Goal: Task Accomplishment & Management: Manage account settings

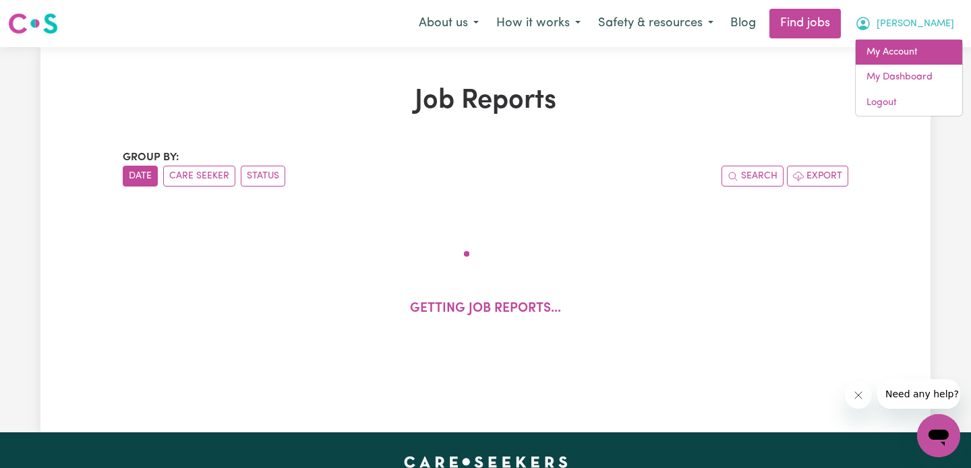
click at [912, 59] on link "My Account" at bounding box center [908, 53] width 106 height 26
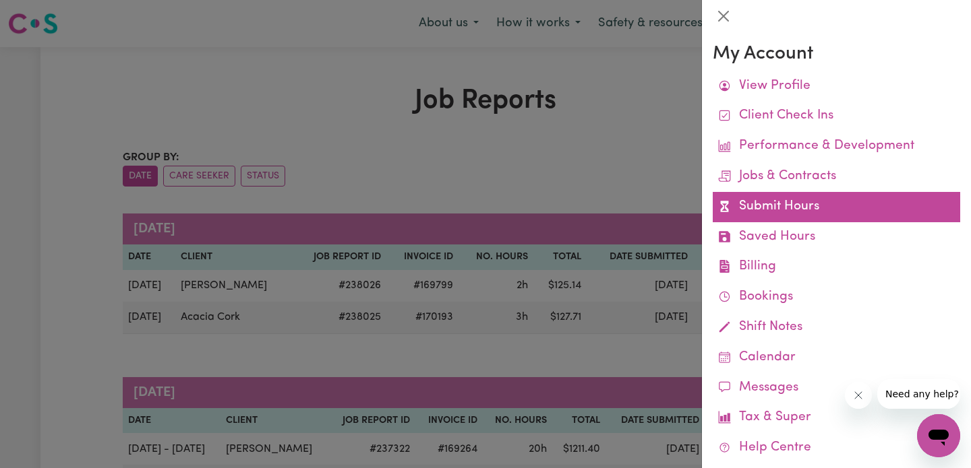
click at [827, 209] on link "Submit Hours" at bounding box center [835, 207] width 247 height 30
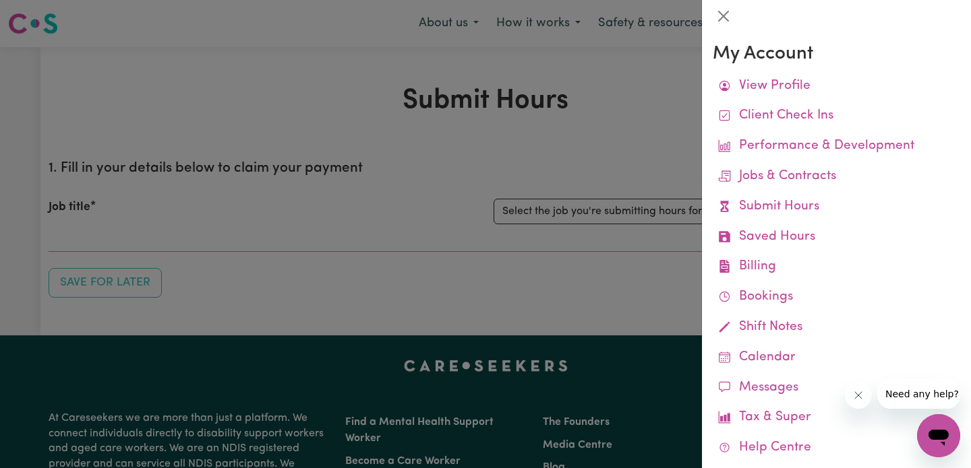
click at [605, 211] on div at bounding box center [485, 234] width 971 height 468
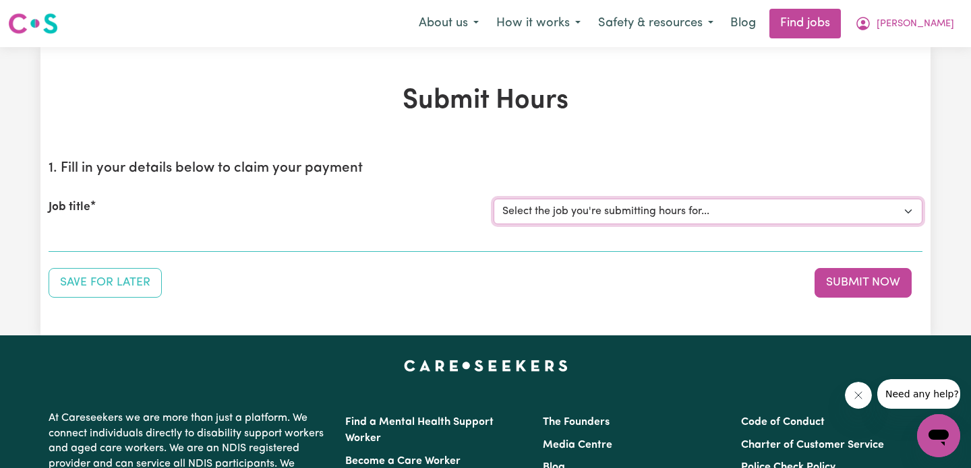
click at [605, 211] on select "Select the job you're submitting hours for... [Acacia Cork] Care needed for our…" at bounding box center [707, 212] width 429 height 26
click at [956, 19] on button "[PERSON_NAME]" at bounding box center [904, 23] width 117 height 28
click at [931, 39] on div "My Account My Dashboard Logout" at bounding box center [909, 78] width 108 height 78
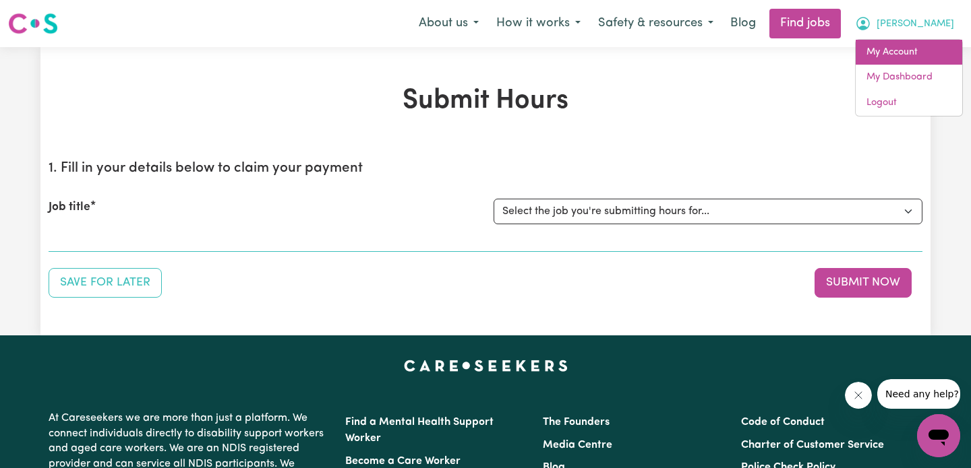
click at [931, 43] on link "My Account" at bounding box center [908, 53] width 106 height 26
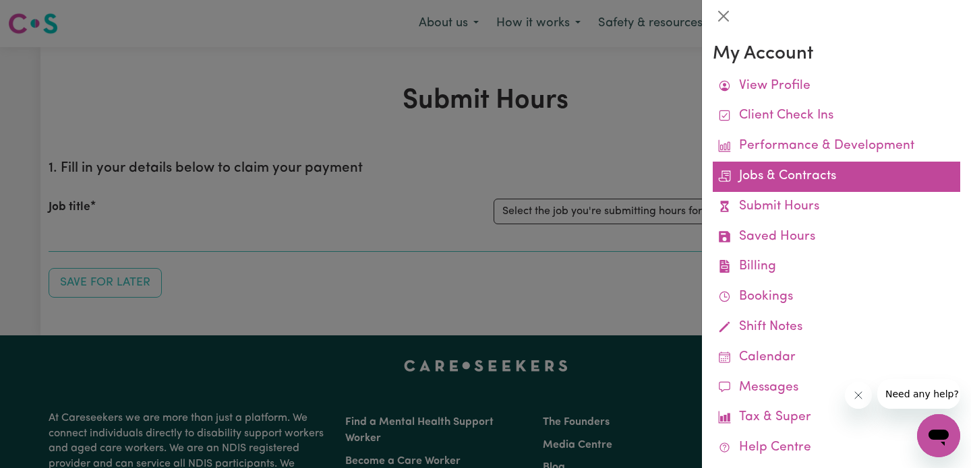
click at [839, 166] on link "Jobs & Contracts" at bounding box center [835, 177] width 247 height 30
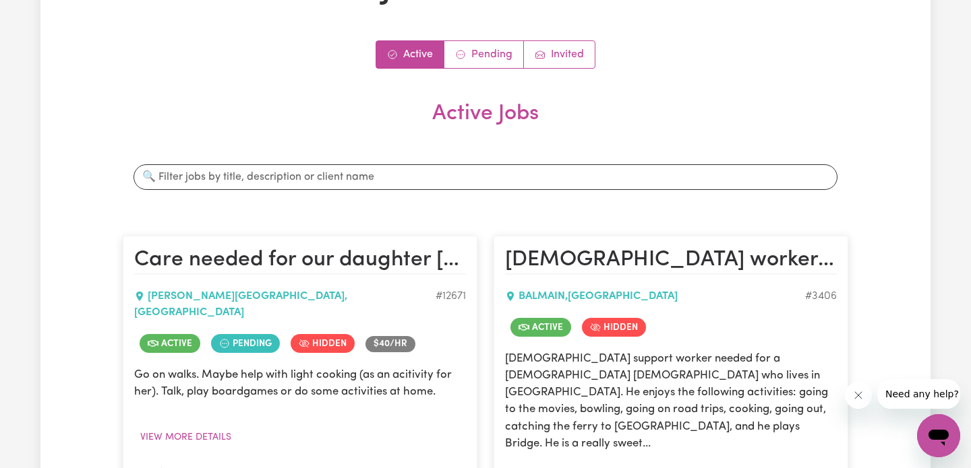
scroll to position [106, 0]
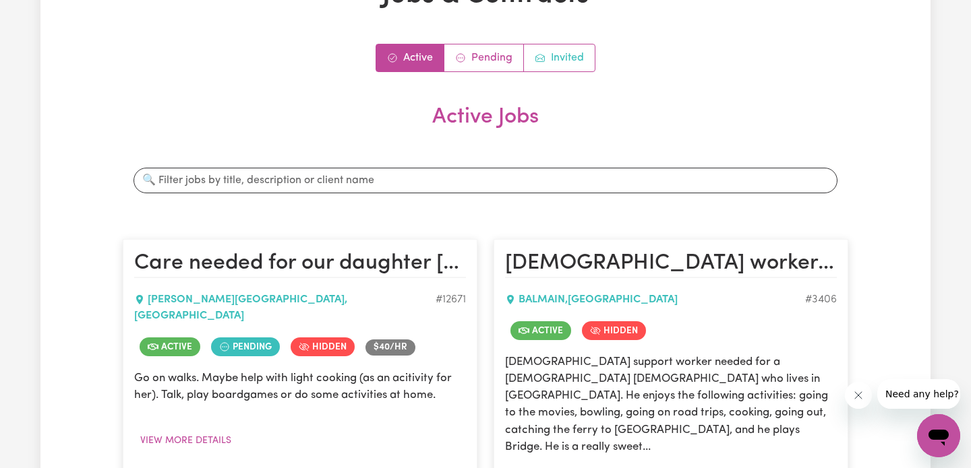
click at [534, 49] on link "Invited" at bounding box center [559, 57] width 71 height 27
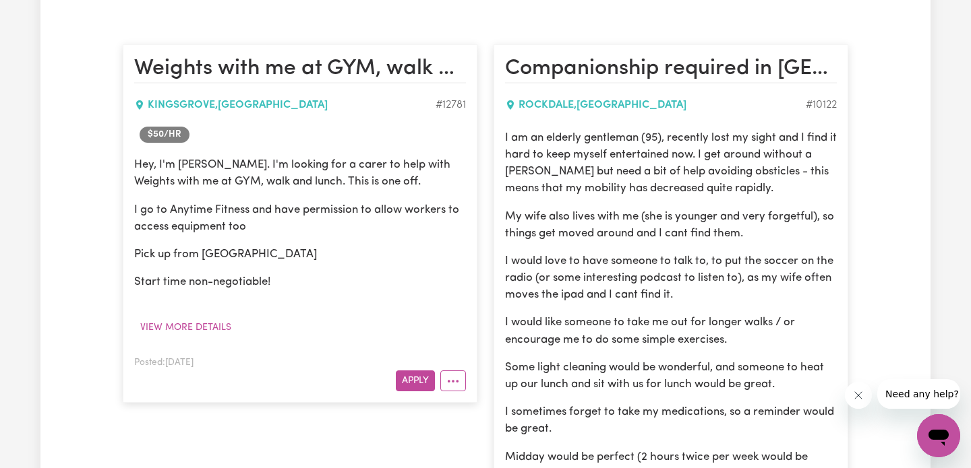
scroll to position [292, 0]
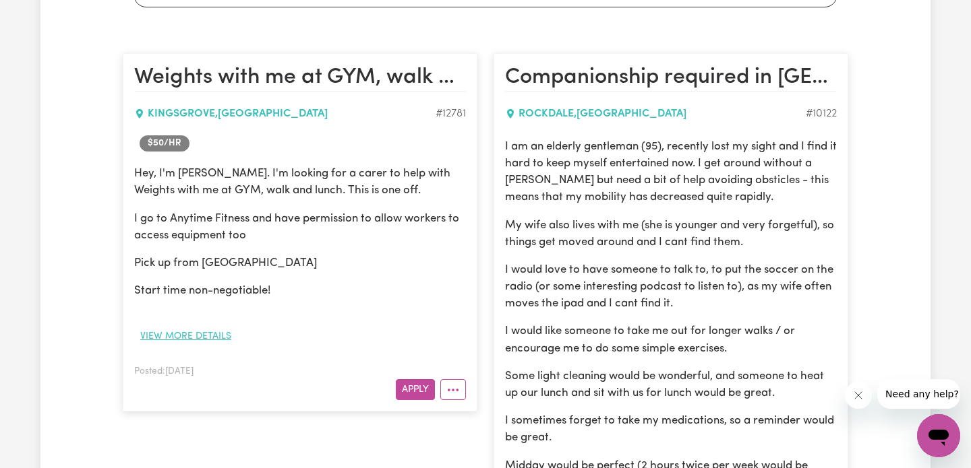
click at [216, 336] on button "View more details" at bounding box center [185, 336] width 103 height 21
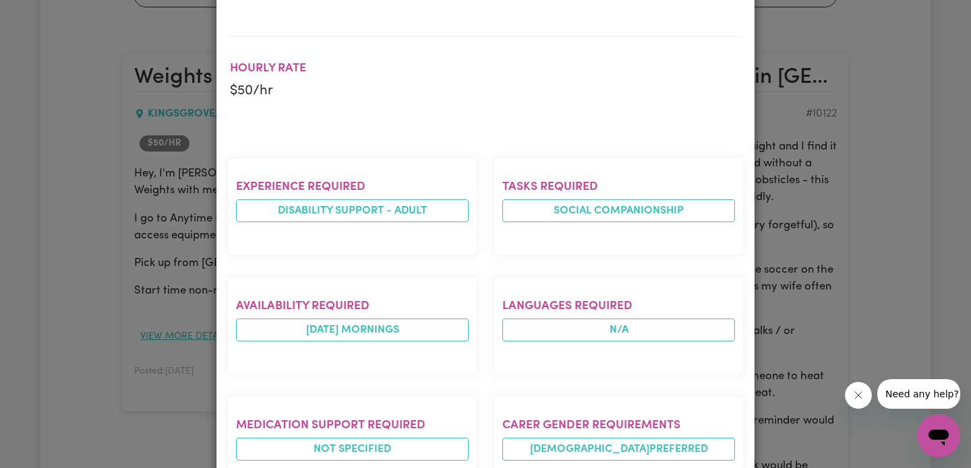
scroll to position [370, 0]
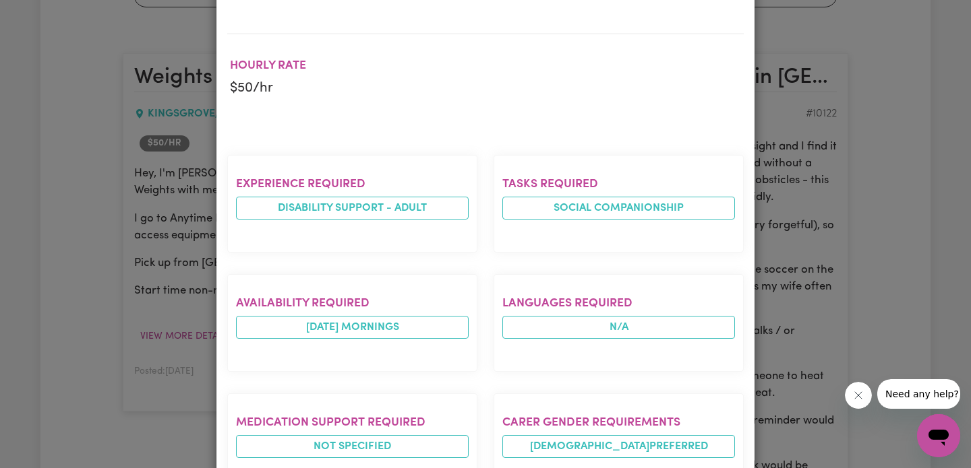
click at [122, 264] on div "Job Details Weights with me at GYM, walk and lunch KINGSGROVE , [GEOGRAPHIC_DAT…" at bounding box center [485, 234] width 971 height 468
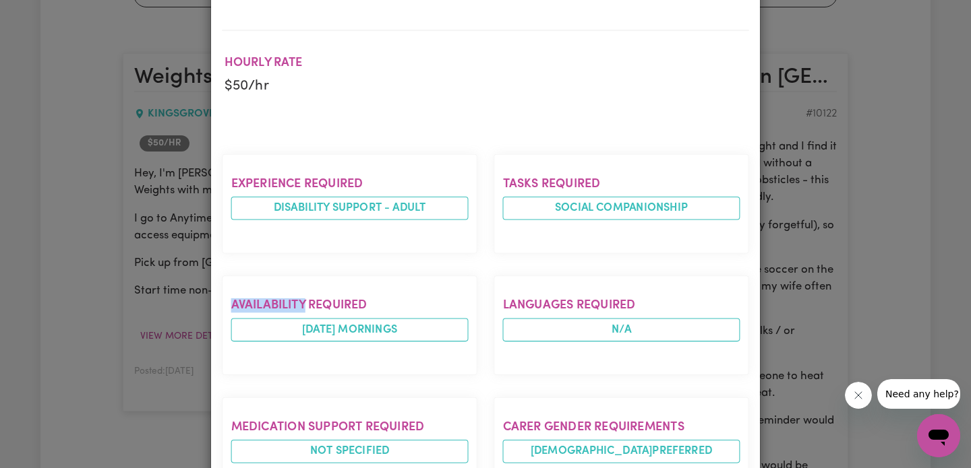
click at [122, 264] on div "Job Details Weights with me at GYM, walk and lunch KINGSGROVE , [GEOGRAPHIC_DAT…" at bounding box center [485, 234] width 971 height 468
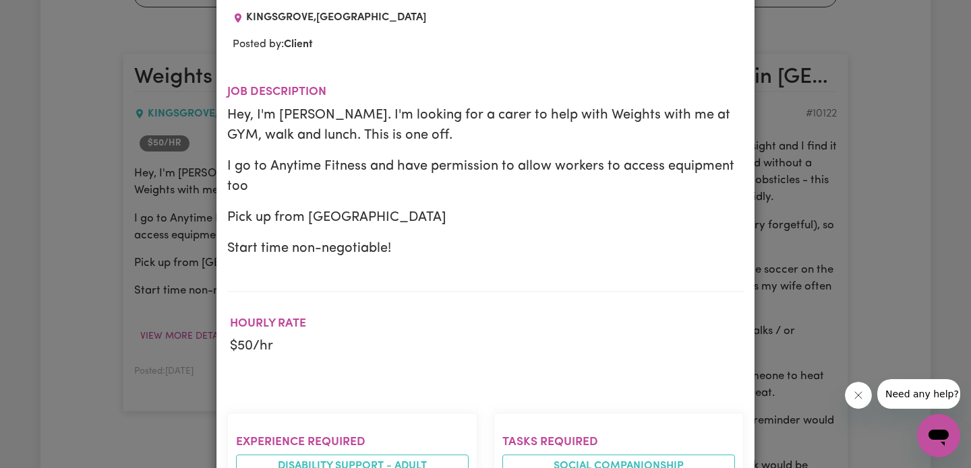
scroll to position [24, 0]
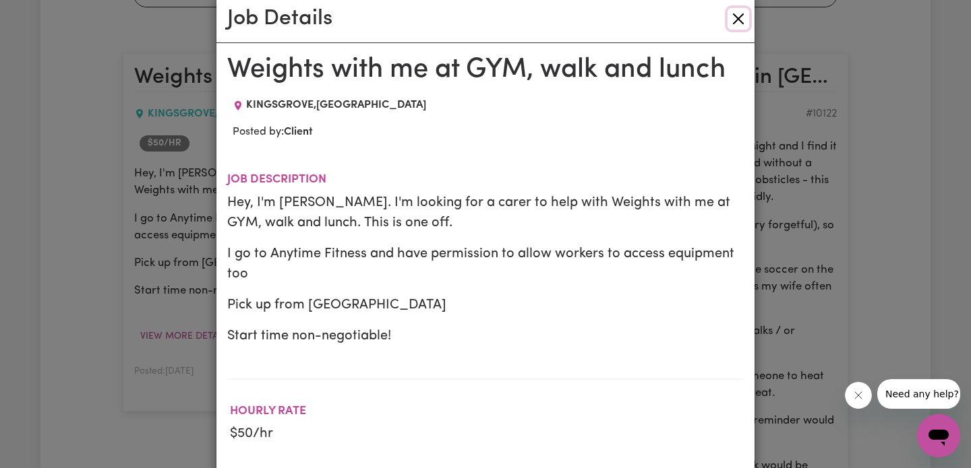
click at [732, 22] on button "Close" at bounding box center [738, 19] width 22 height 22
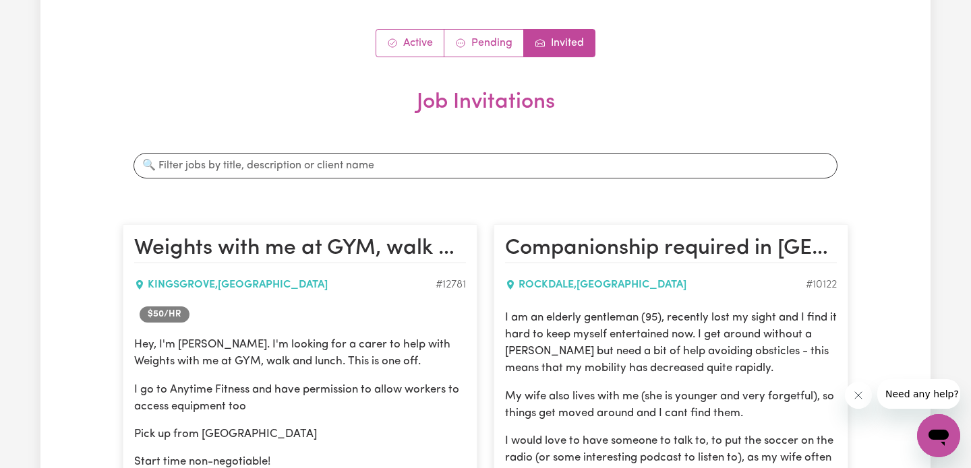
scroll to position [0, 0]
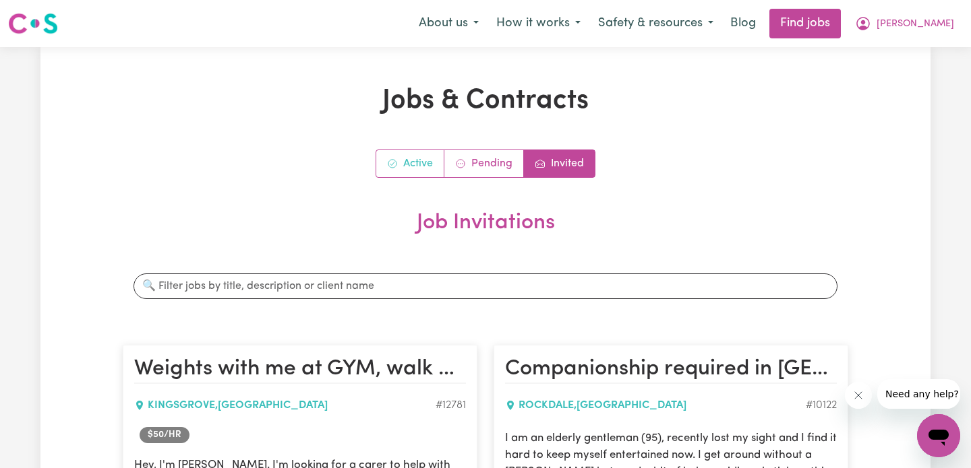
click at [425, 171] on link "Active" at bounding box center [410, 163] width 68 height 27
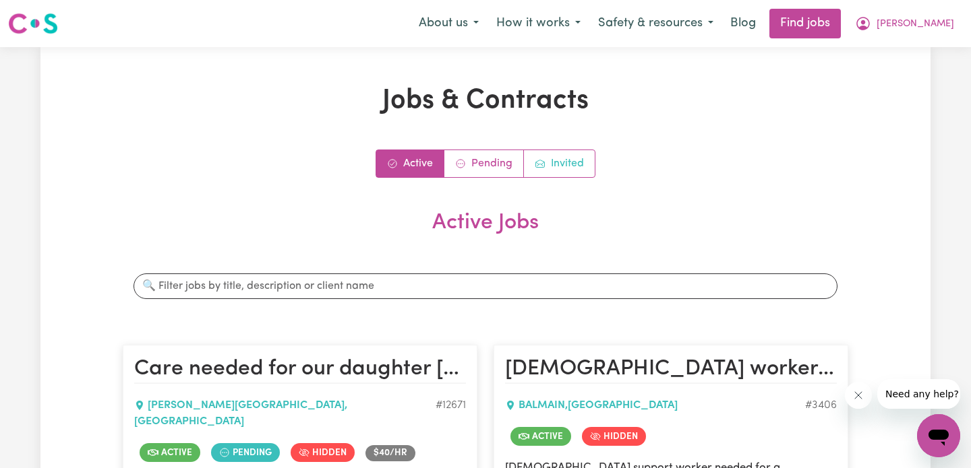
click at [553, 176] on link "Invited" at bounding box center [559, 163] width 71 height 27
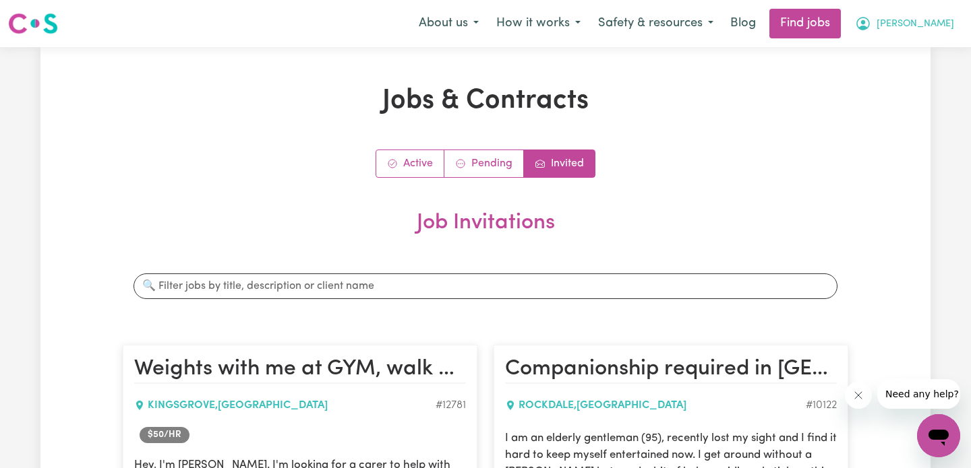
click at [871, 22] on icon "My Account" at bounding box center [863, 24] width 16 height 16
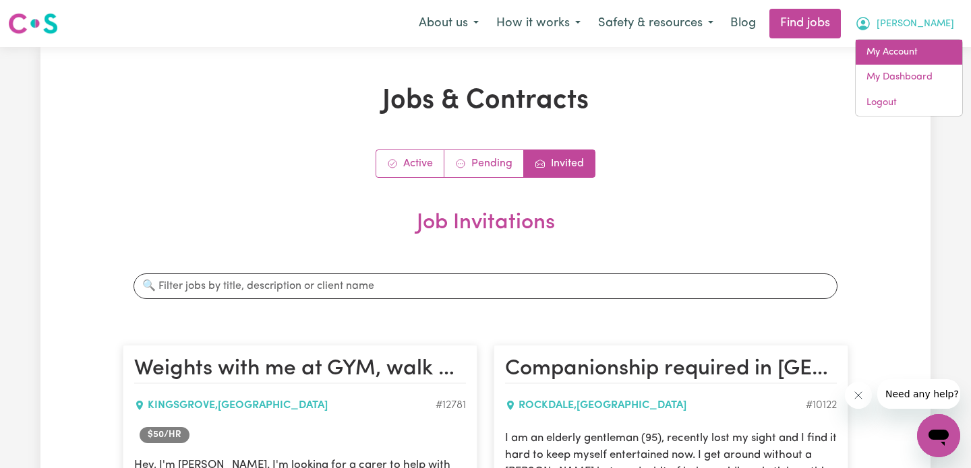
click at [922, 55] on link "My Account" at bounding box center [908, 53] width 106 height 26
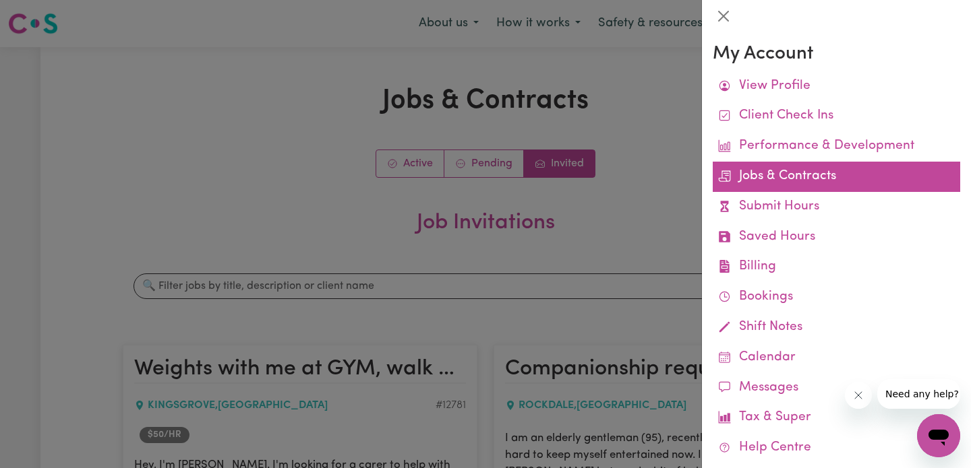
click at [830, 171] on link "Jobs & Contracts" at bounding box center [835, 177] width 247 height 30
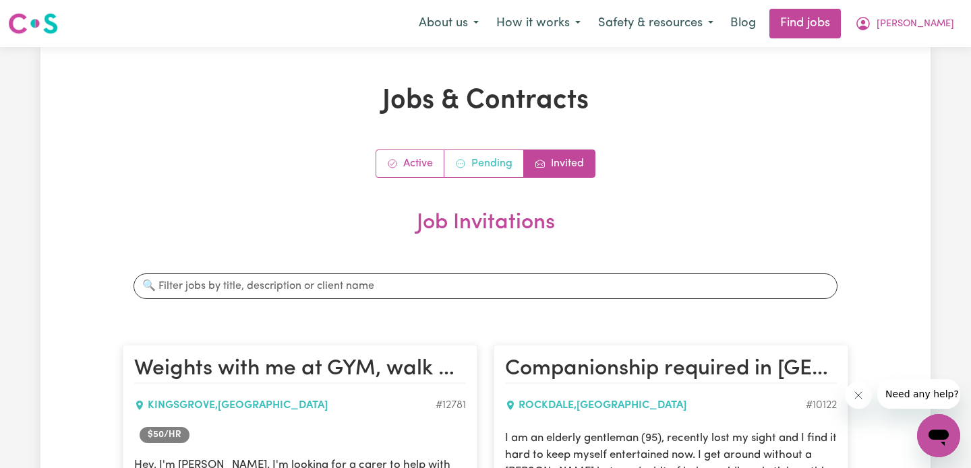
click at [476, 169] on link "Pending" at bounding box center [484, 163] width 80 height 27
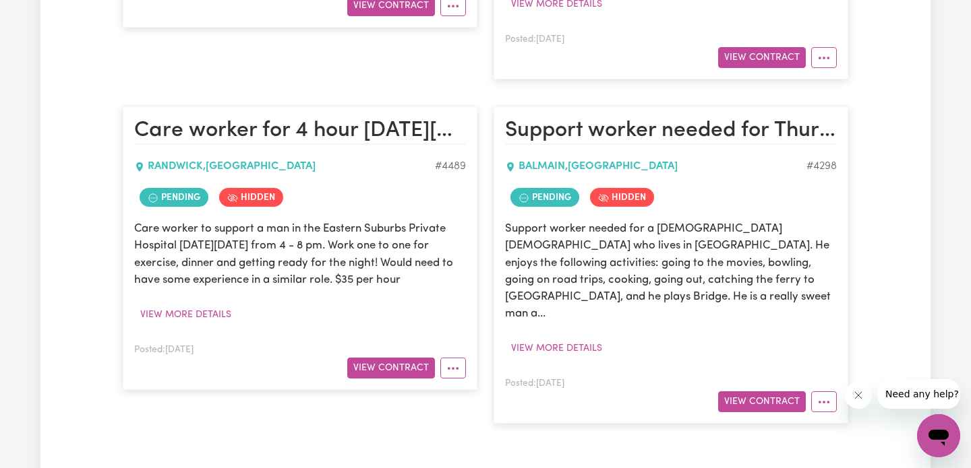
scroll to position [596, 0]
